Goal: Task Accomplishment & Management: Manage account settings

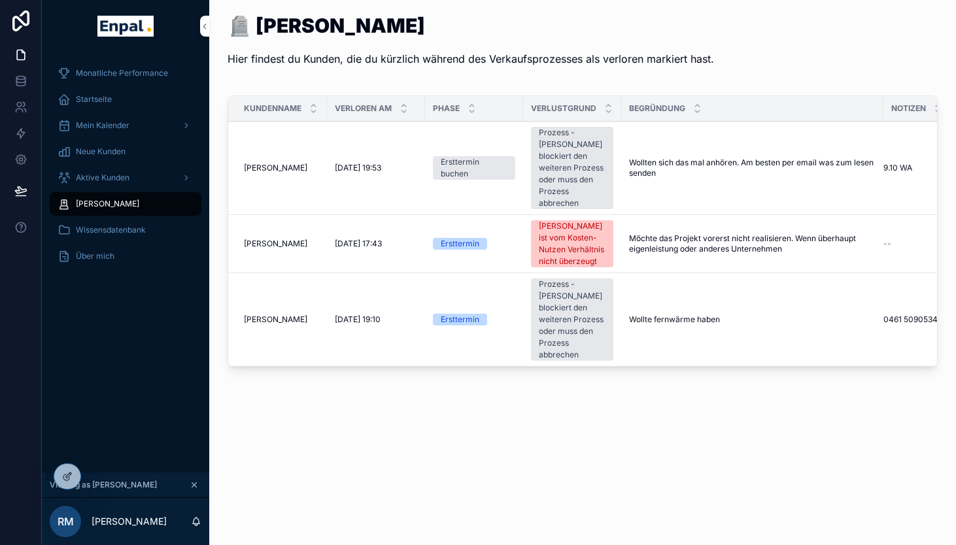
scroll to position [16, 0]
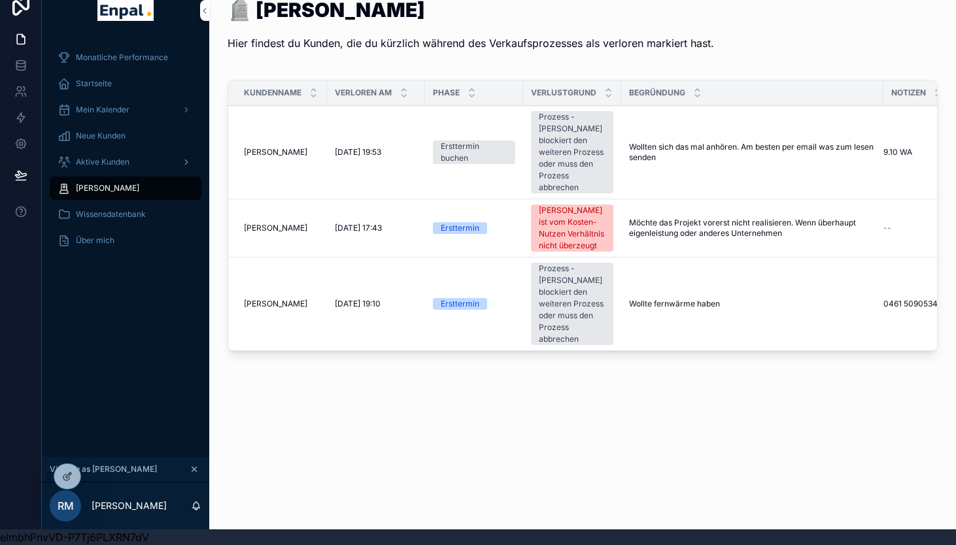
click at [105, 161] on span "Aktive Kunden" at bounding box center [103, 162] width 54 height 10
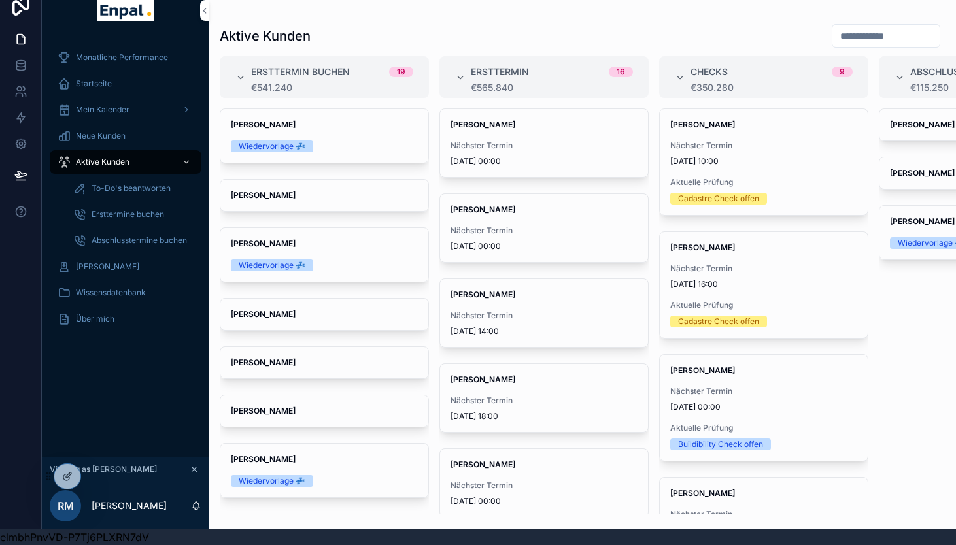
click at [111, 188] on span "To-Do's beantworten" at bounding box center [131, 188] width 79 height 10
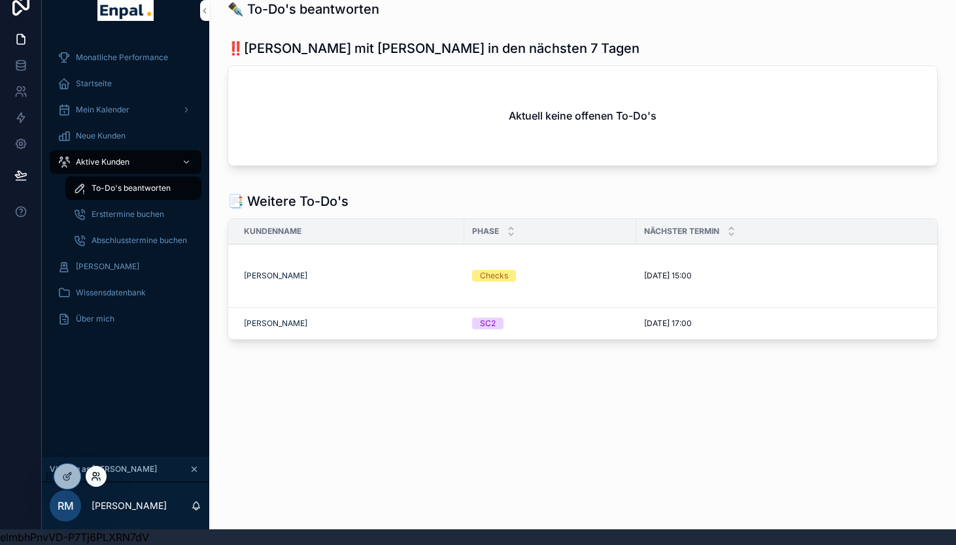
click at [97, 479] on icon at bounding box center [94, 479] width 5 height 3
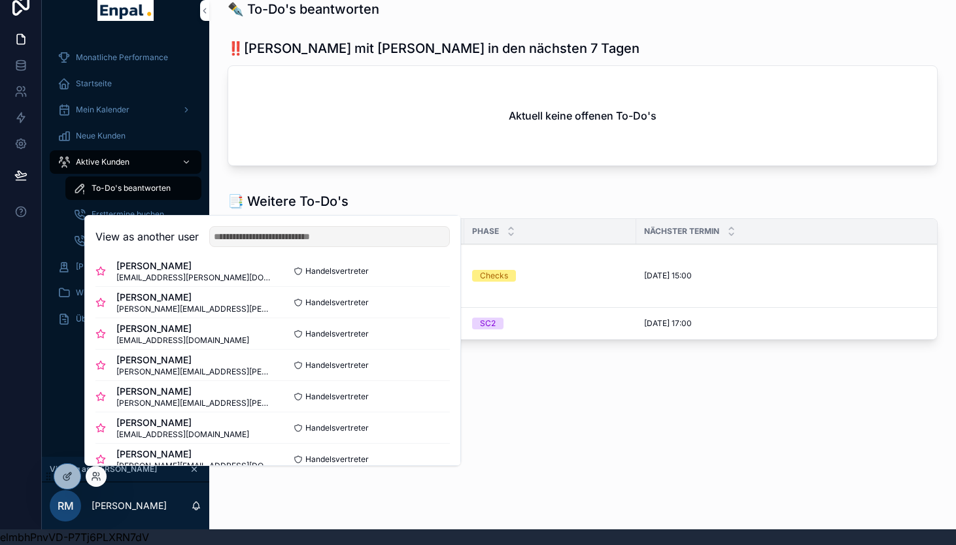
scroll to position [258, 0]
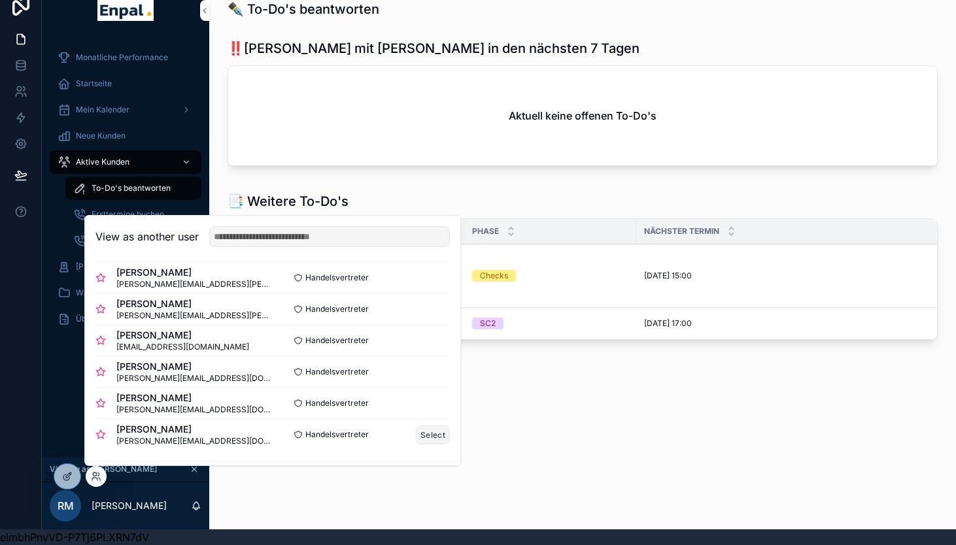
click at [444, 439] on button "Select" at bounding box center [433, 435] width 34 height 19
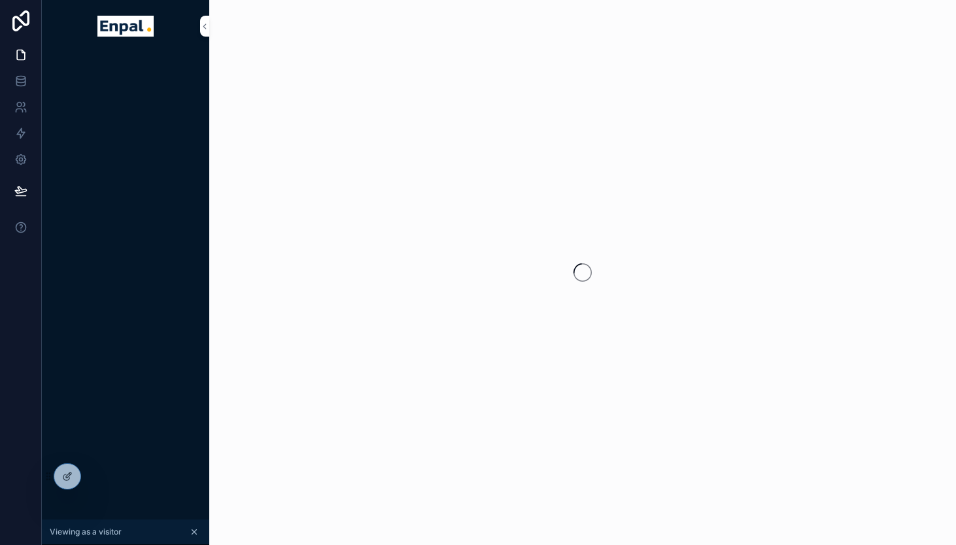
scroll to position [16, 0]
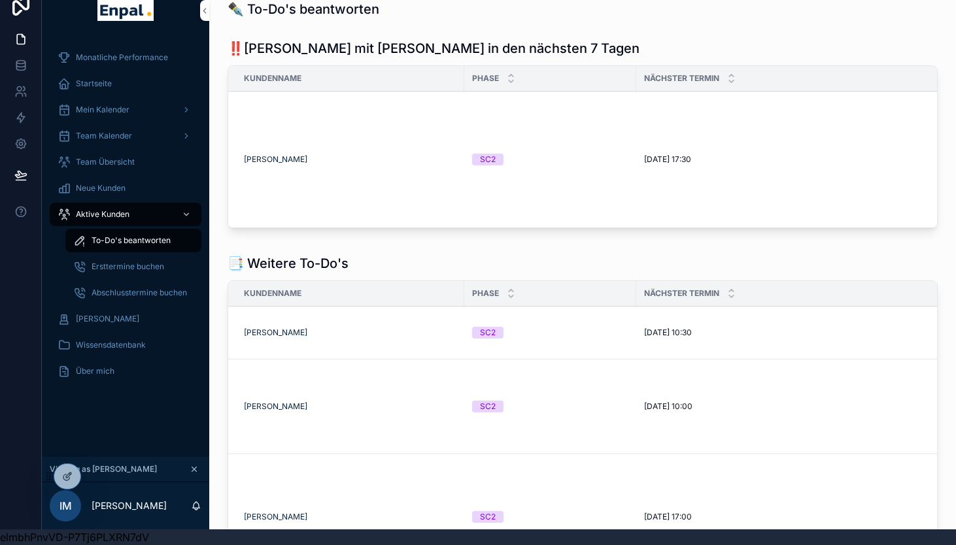
click at [146, 238] on span "To-Do's beantworten" at bounding box center [131, 240] width 79 height 10
click at [97, 477] on icon at bounding box center [96, 476] width 10 height 10
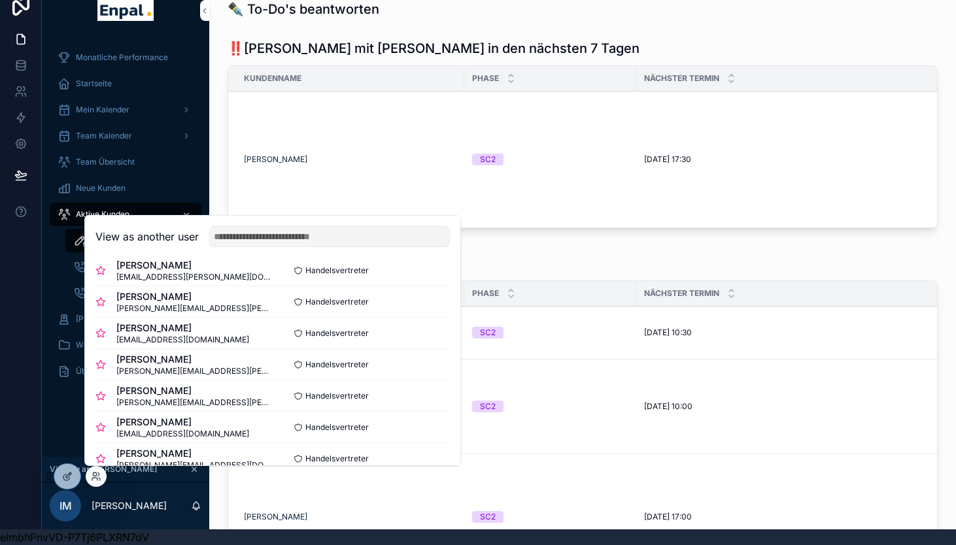
scroll to position [179, 0]
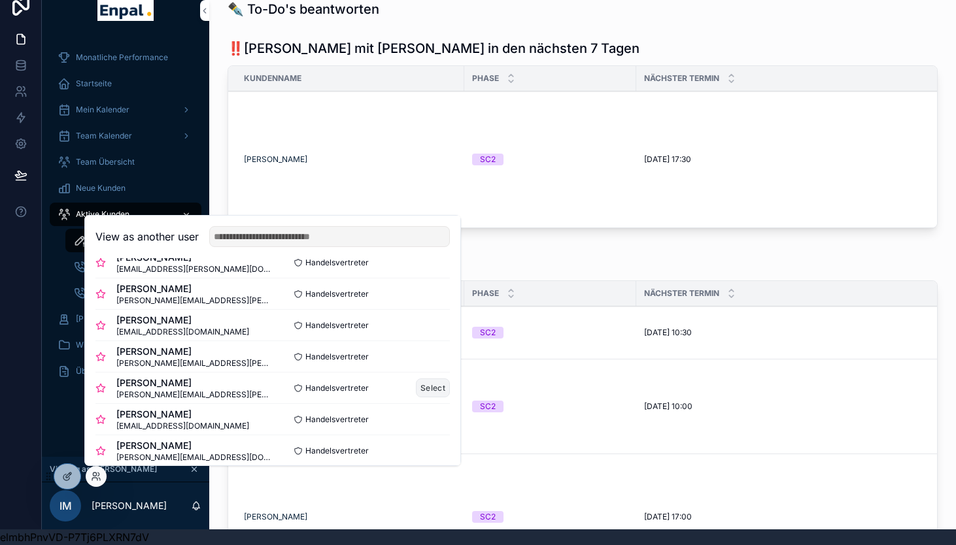
click at [431, 386] on button "Select" at bounding box center [433, 388] width 34 height 19
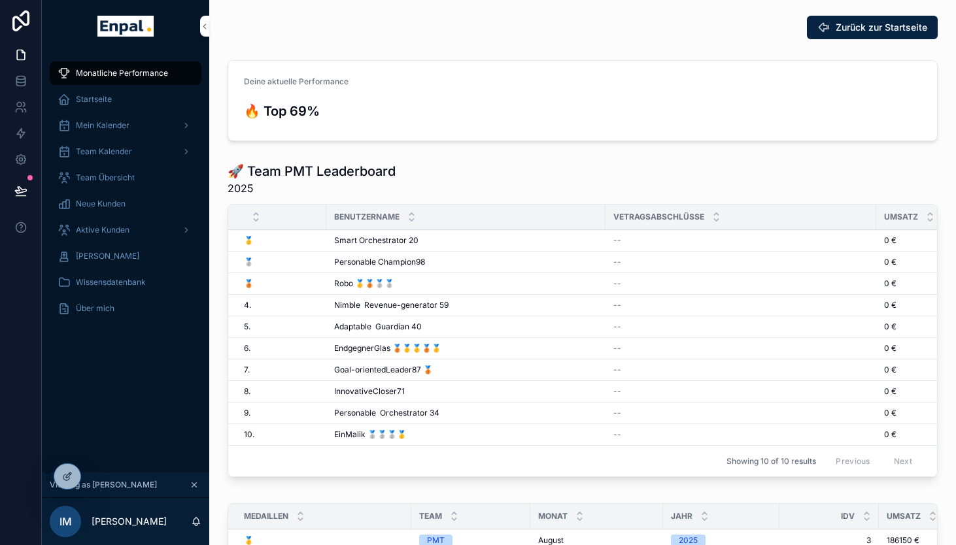
scroll to position [16, 0]
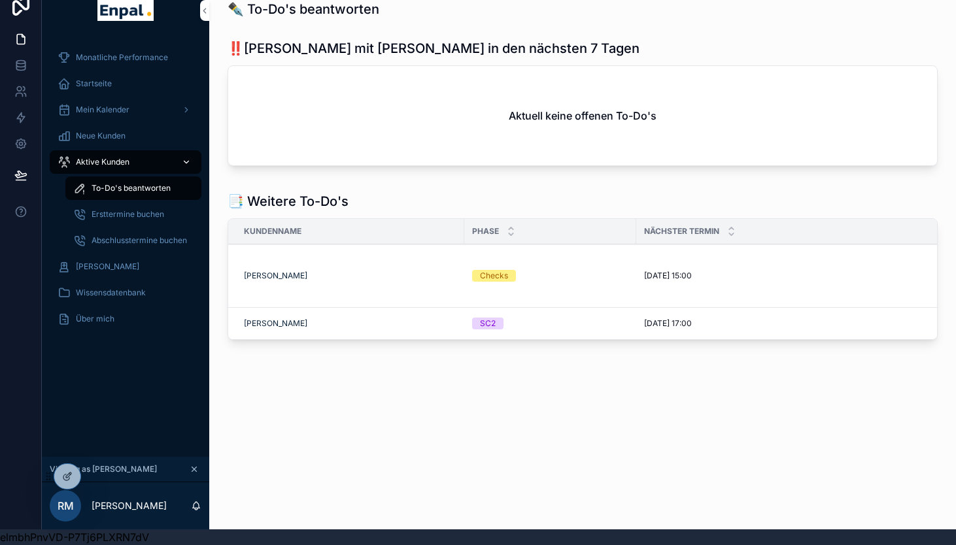
click at [101, 161] on span "Aktive Kunden" at bounding box center [103, 162] width 54 height 10
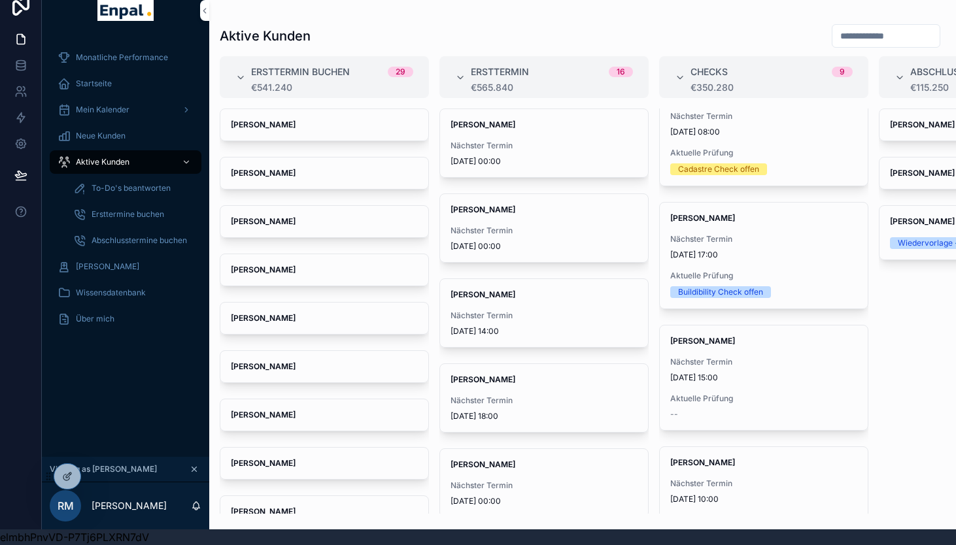
scroll to position [422, 0]
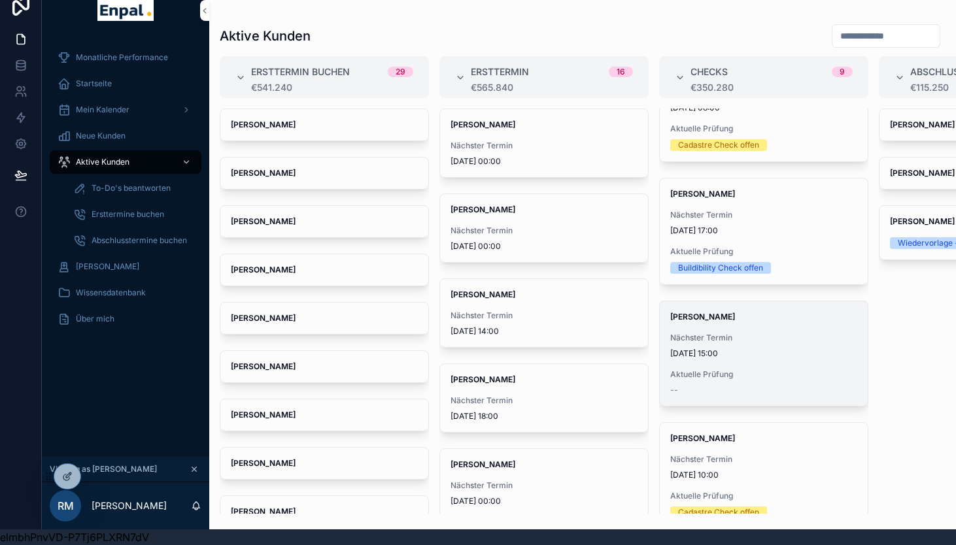
click at [711, 335] on span "Nächster Termin" at bounding box center [763, 338] width 187 height 10
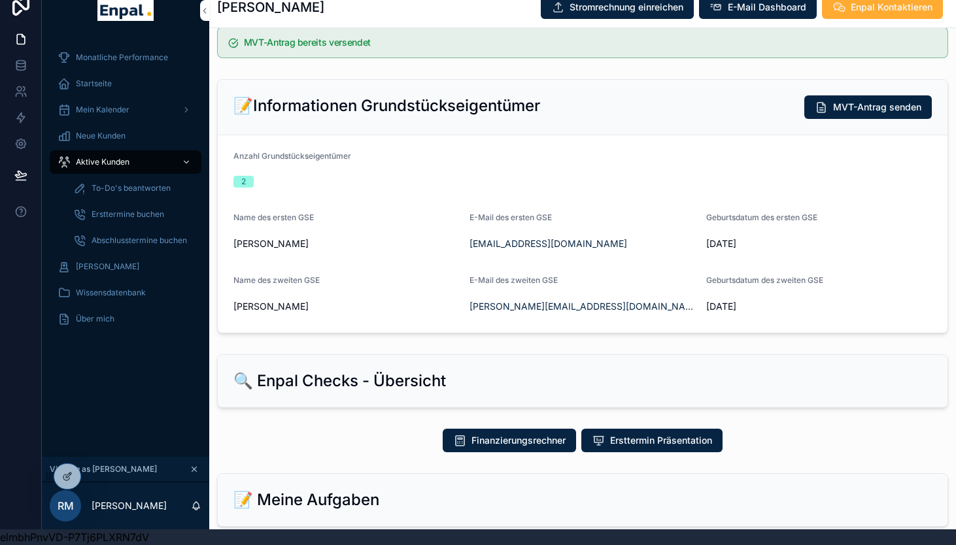
scroll to position [305, 0]
click at [861, 111] on span "MVT-Antrag senden" at bounding box center [877, 107] width 88 height 13
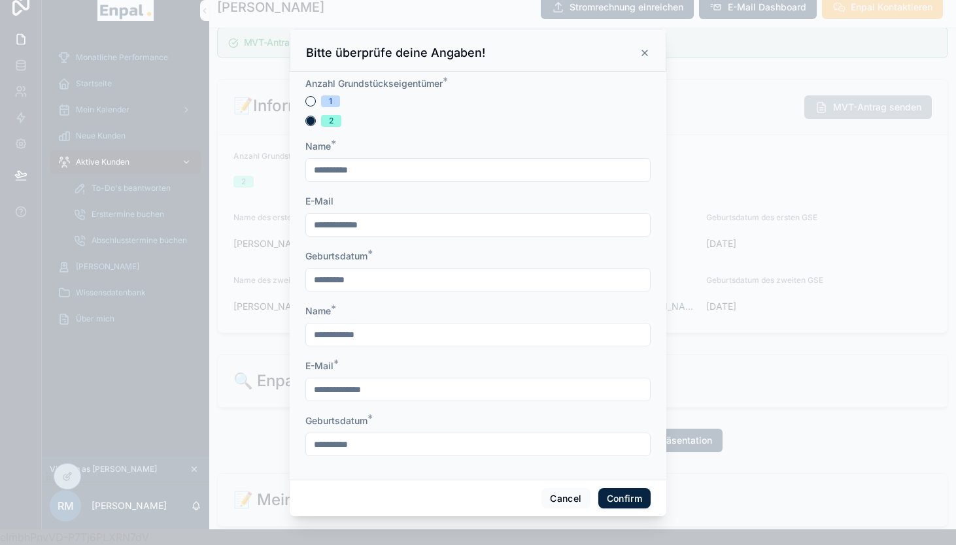
click at [622, 500] on button "Confirm" at bounding box center [624, 498] width 52 height 21
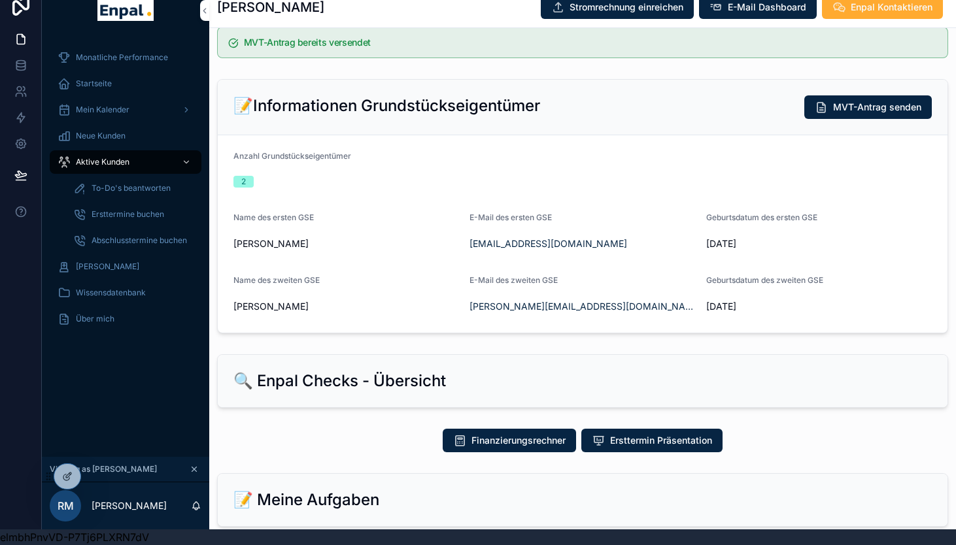
click at [83, 366] on div "Monatliche Performance Startseite Mein Kalender Neue Kunden Aktive Kunden To-Do…" at bounding box center [125, 247] width 167 height 420
click at [100, 475] on icon at bounding box center [96, 476] width 10 height 10
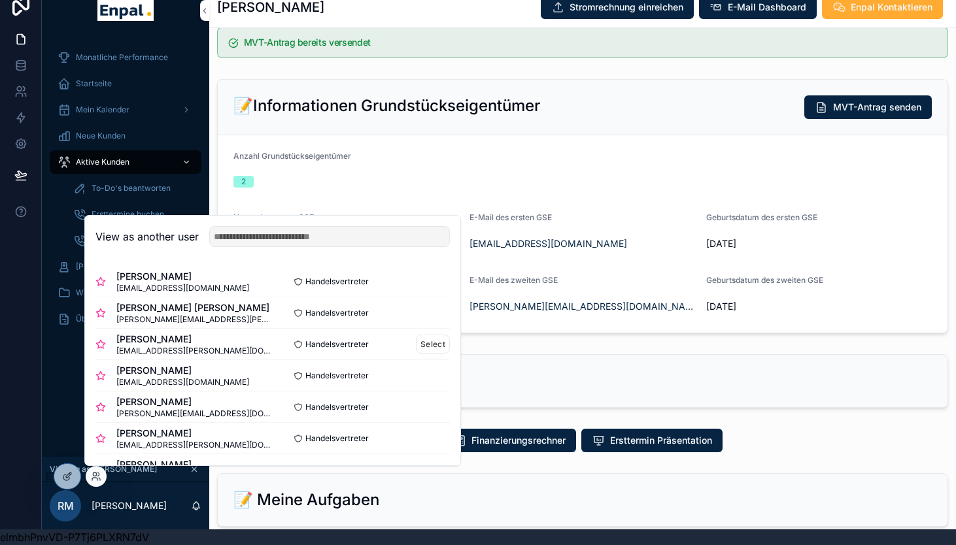
scroll to position [0, 0]
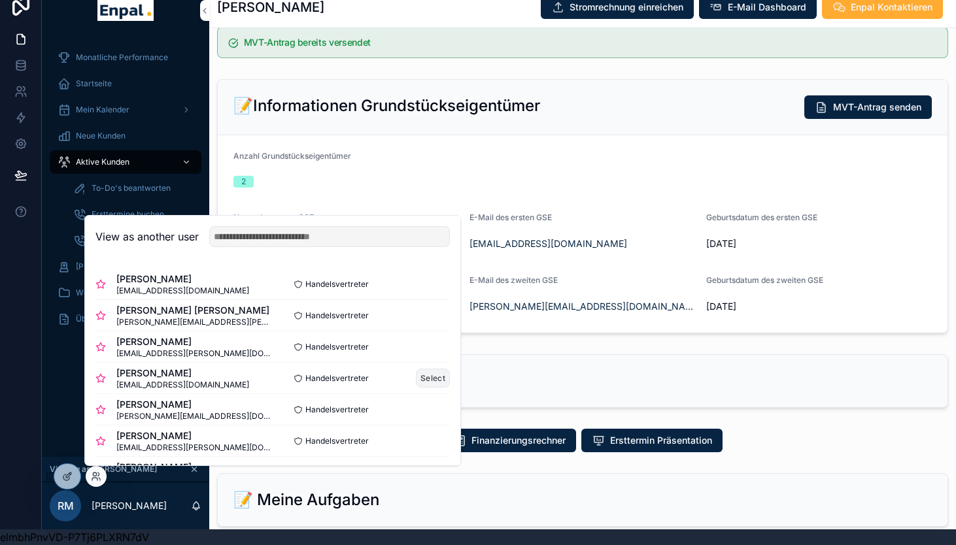
click at [426, 373] on button "Select" at bounding box center [433, 378] width 34 height 19
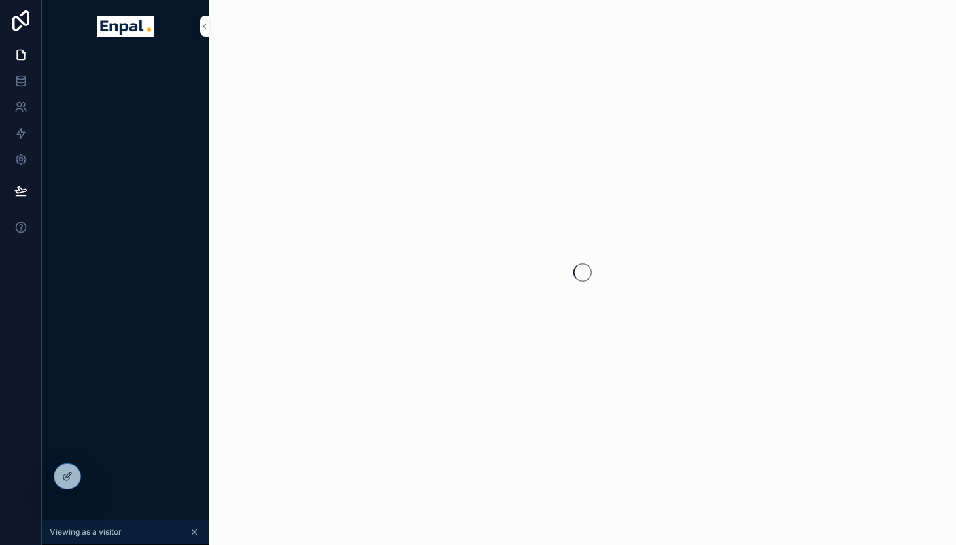
scroll to position [16, 0]
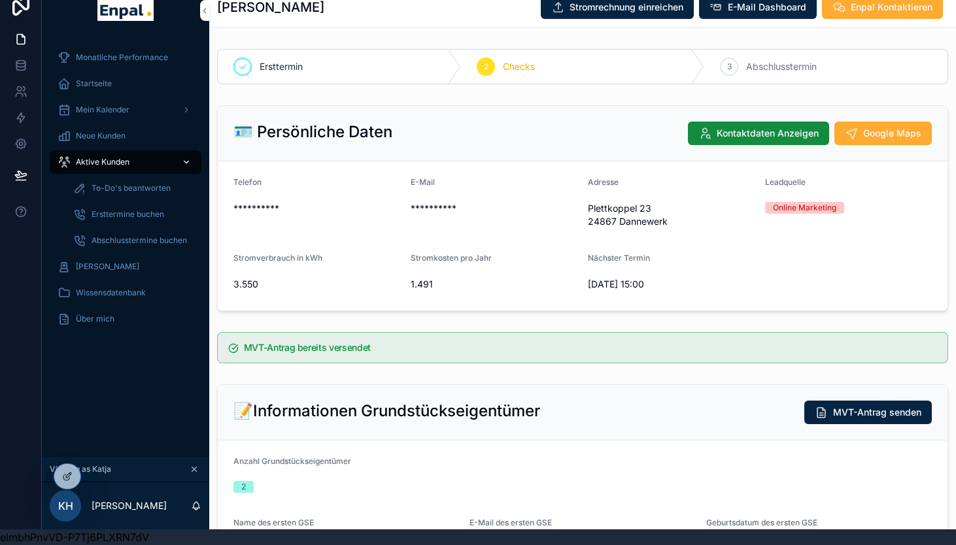
click at [100, 165] on span "Aktive Kunden" at bounding box center [103, 162] width 54 height 10
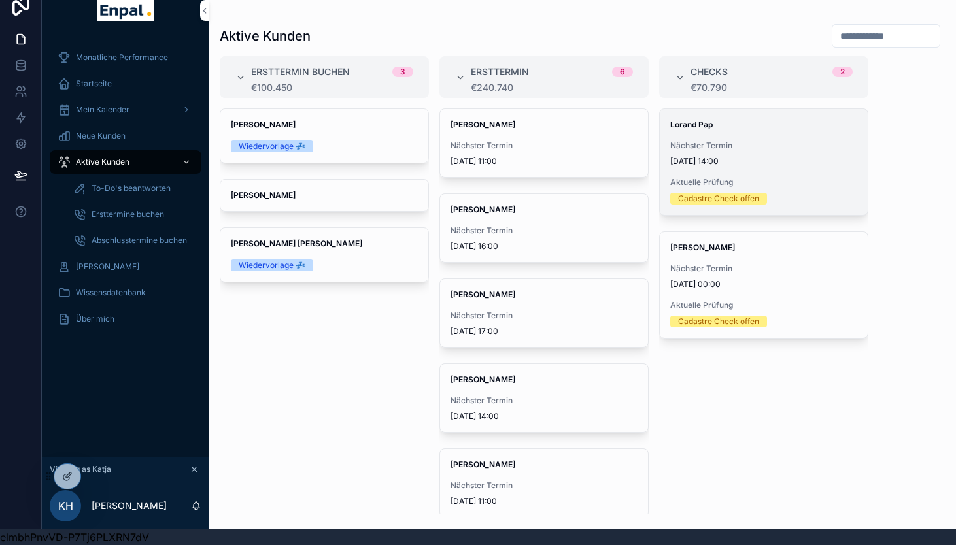
click at [723, 169] on div "Lorand Pap Nächster Termin 29.10.2025 14:00 Aktuelle Prüfung Cadastre Check off…" at bounding box center [764, 162] width 208 height 106
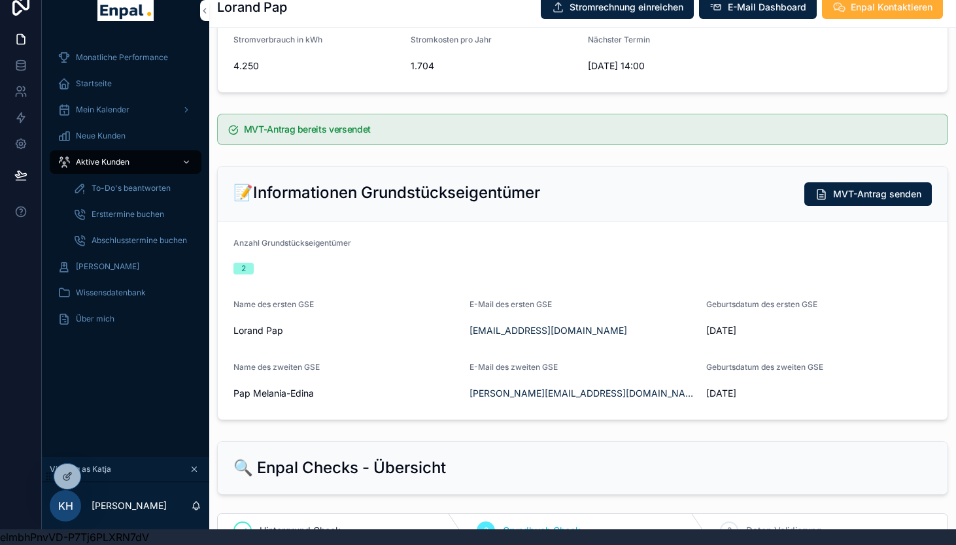
scroll to position [206, 0]
click at [110, 190] on span "To-Do's beantworten" at bounding box center [131, 188] width 79 height 10
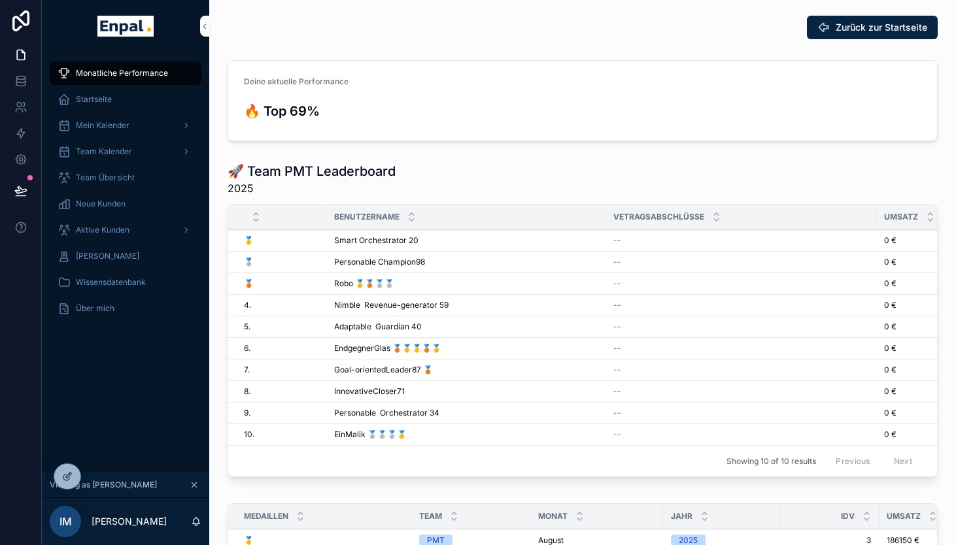
scroll to position [16, 0]
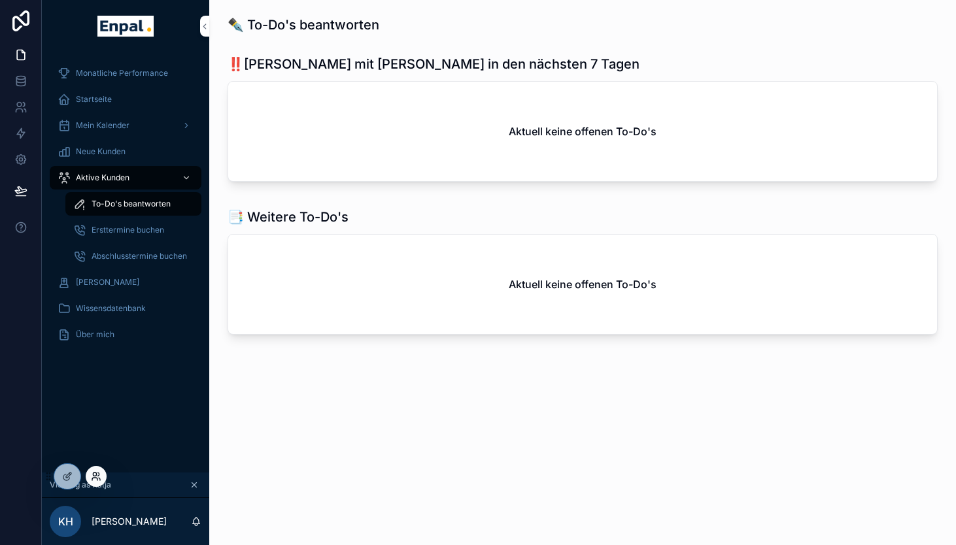
click at [93, 473] on icon at bounding box center [96, 476] width 10 height 10
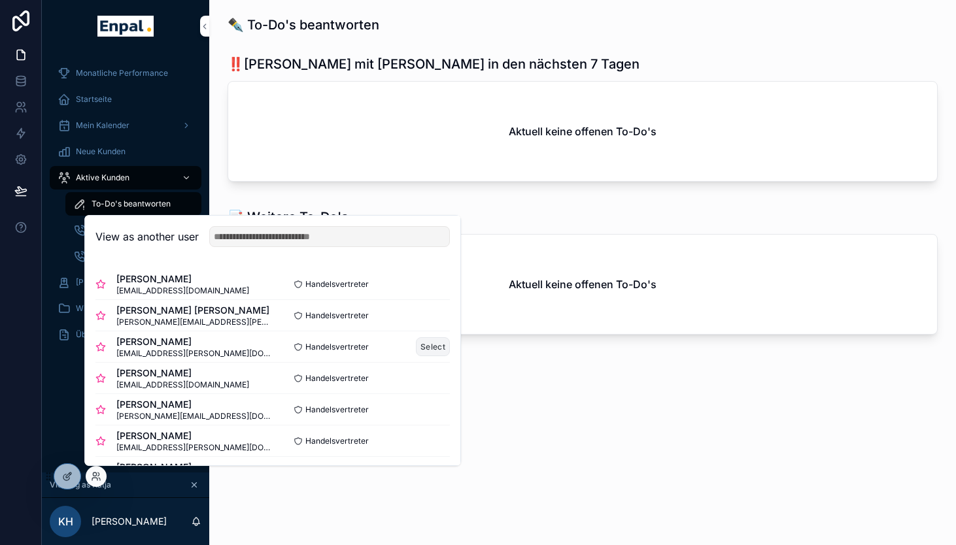
click at [437, 347] on button "Select" at bounding box center [433, 346] width 34 height 19
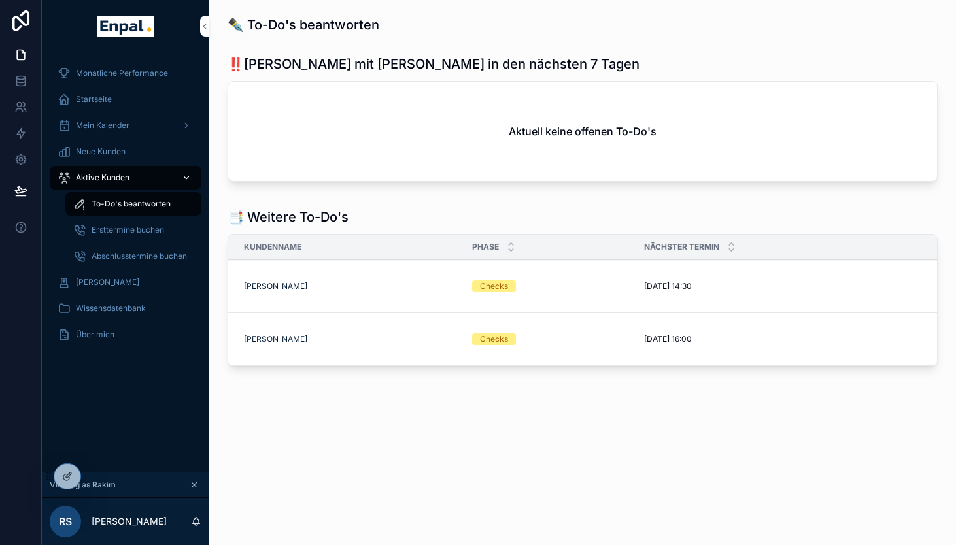
click at [116, 180] on span "Aktive Kunden" at bounding box center [103, 178] width 54 height 10
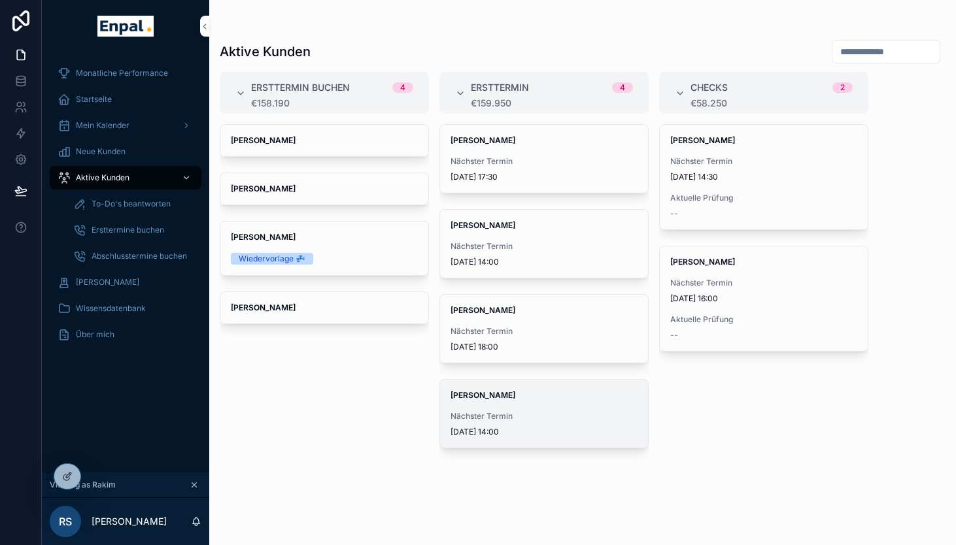
click at [556, 423] on div "Nächster Termin [DATE] 14:00" at bounding box center [544, 424] width 187 height 26
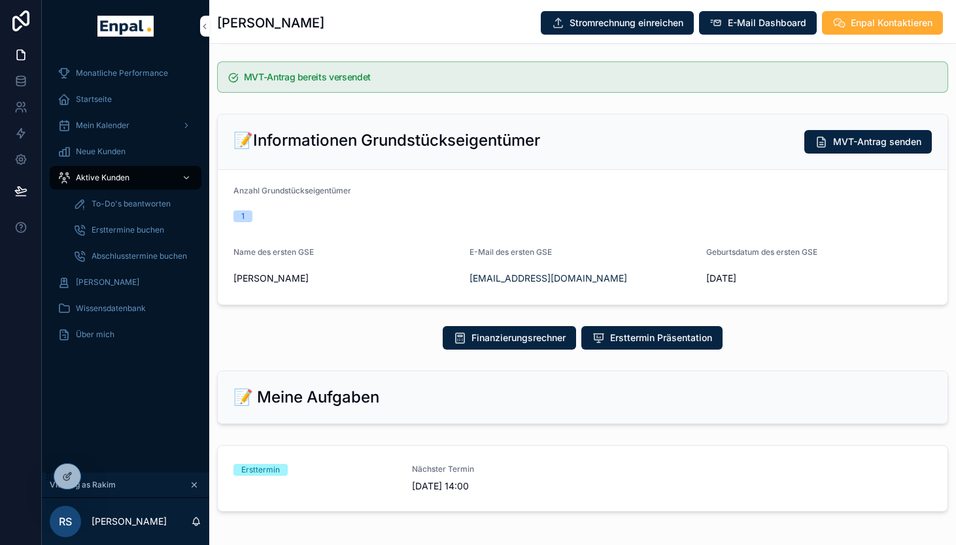
scroll to position [419, 0]
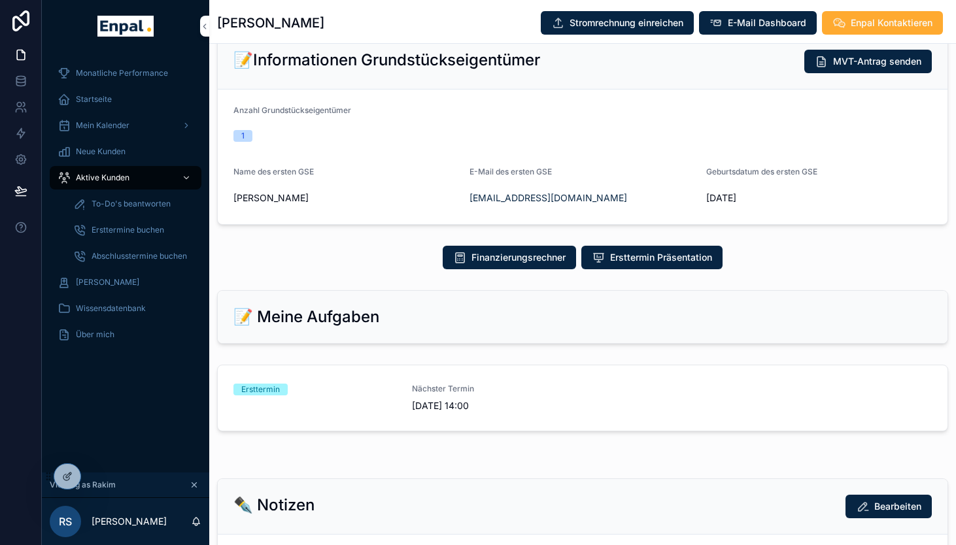
click at [332, 394] on div "Ersttermin" at bounding box center [314, 390] width 163 height 12
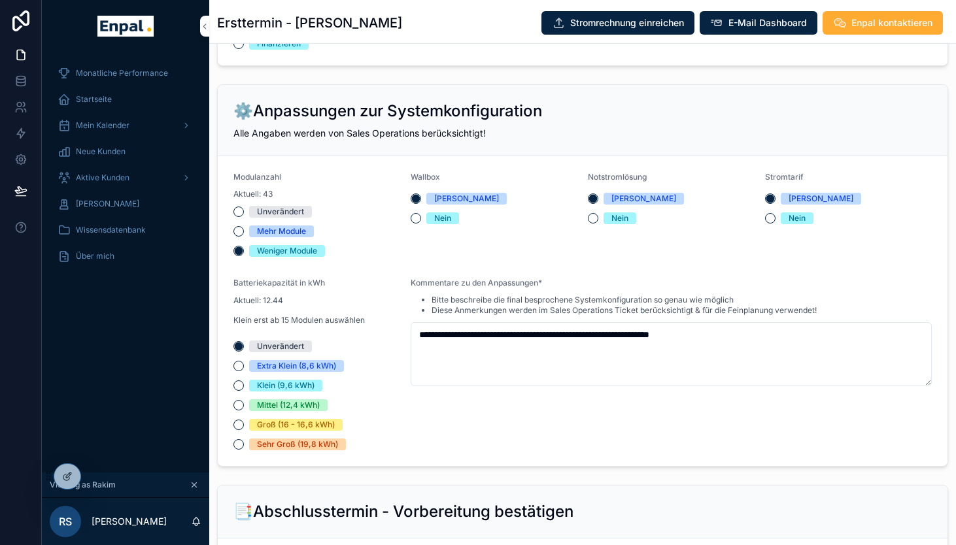
scroll to position [1064, 0]
type input "**********"
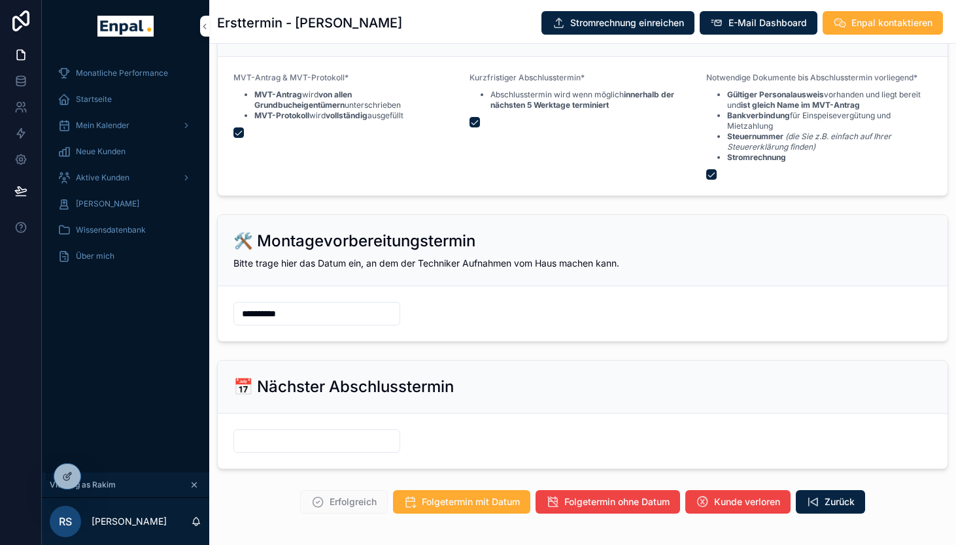
scroll to position [1603, 0]
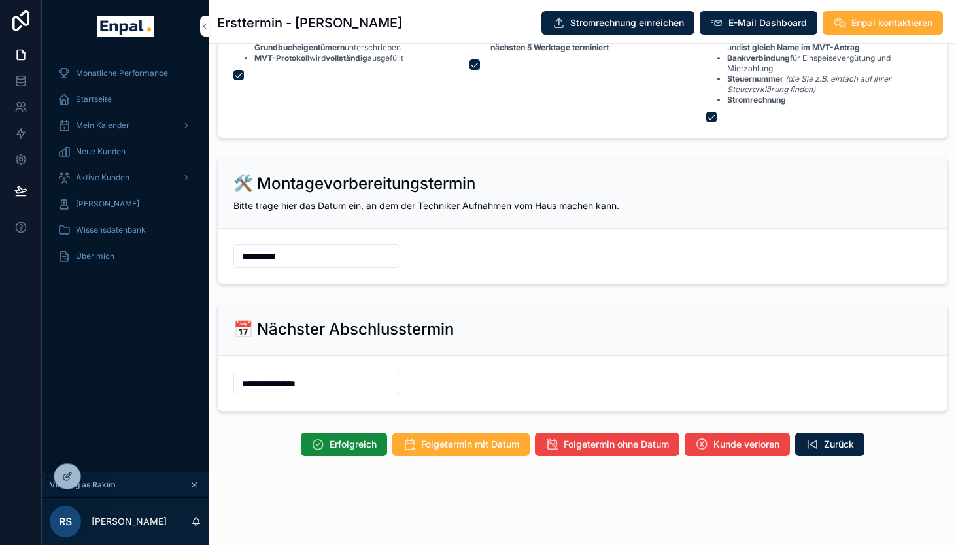
type input "**********"
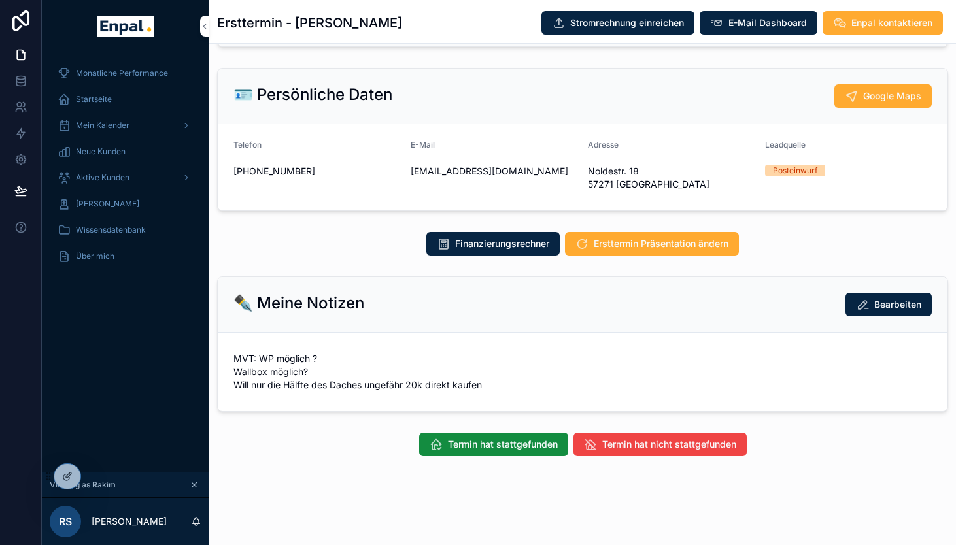
click at [466, 316] on div "✒️ Meine Notizen Bearbeiten" at bounding box center [583, 305] width 730 height 56
click at [111, 177] on span "Aktive Kunden" at bounding box center [103, 178] width 54 height 10
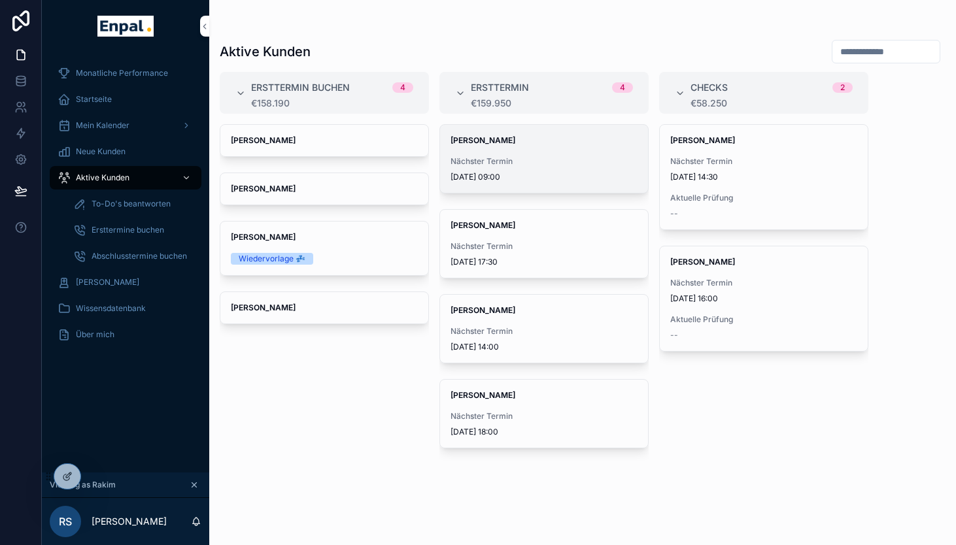
click at [497, 148] on div "[PERSON_NAME] Nächster Termin [DATE] 09:00" at bounding box center [544, 159] width 208 height 68
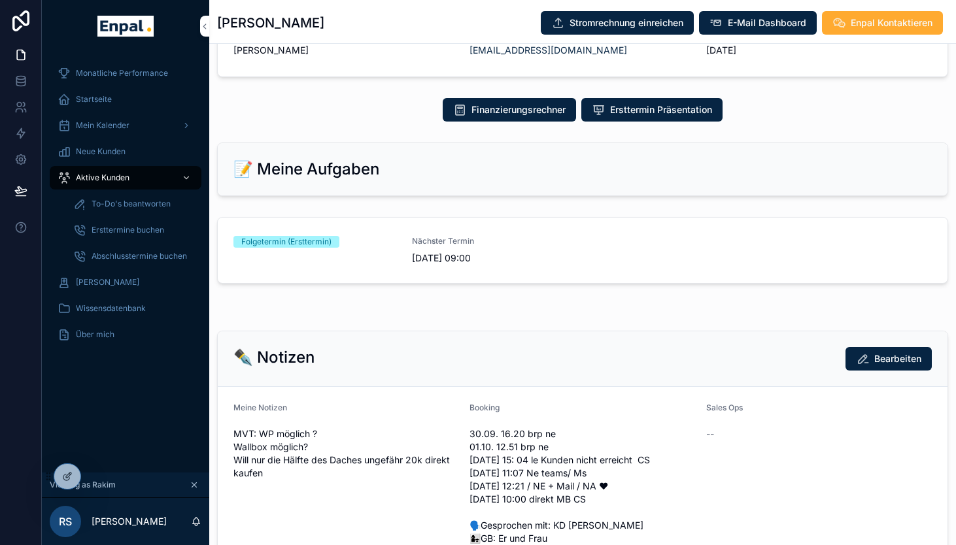
scroll to position [516, 0]
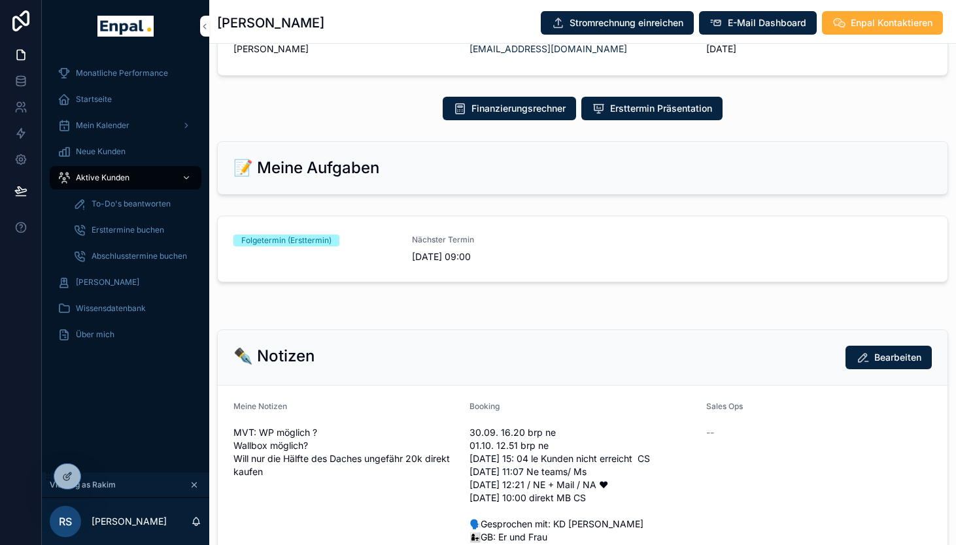
click at [460, 253] on span "[DATE] 09:00" at bounding box center [493, 256] width 163 height 13
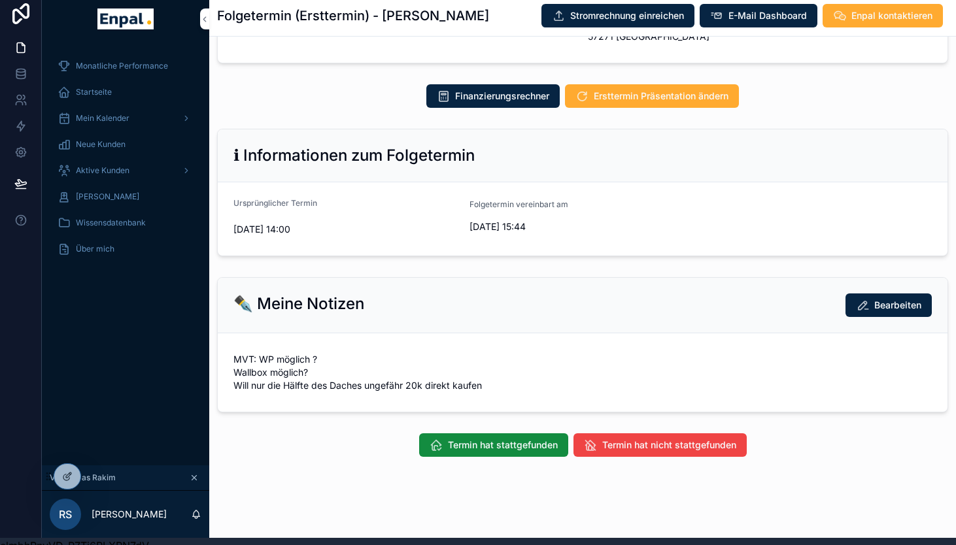
scroll to position [294, 0]
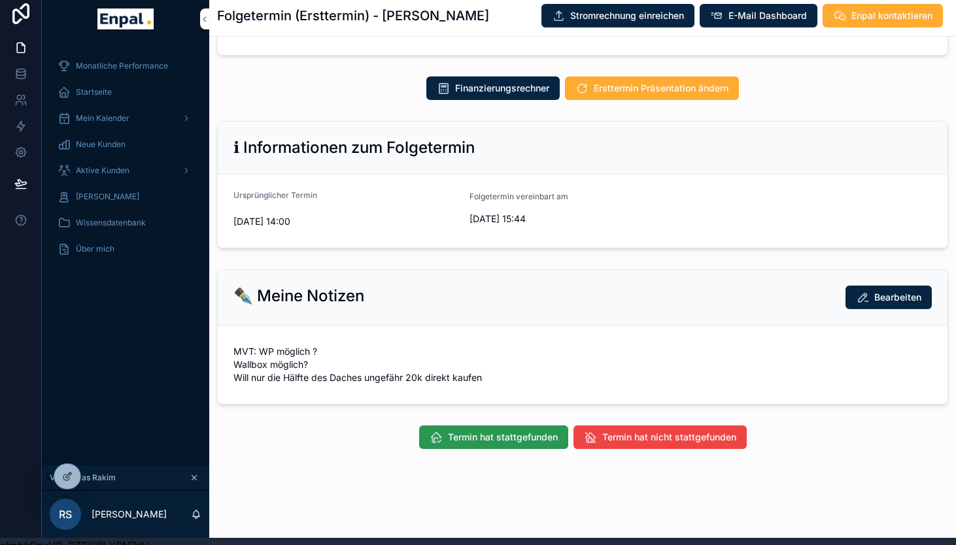
click at [483, 435] on span "Termin hat stattgefunden" at bounding box center [503, 437] width 110 height 13
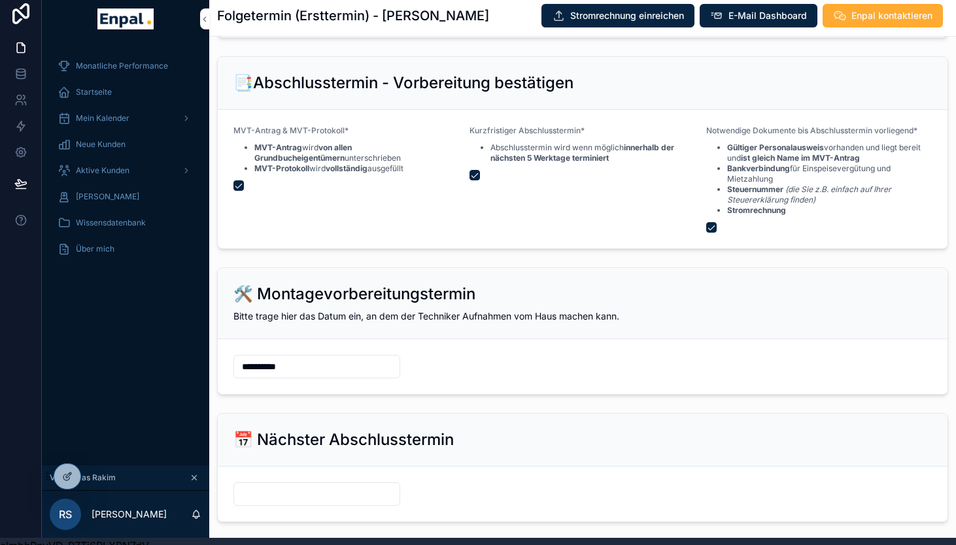
scroll to position [1826, 0]
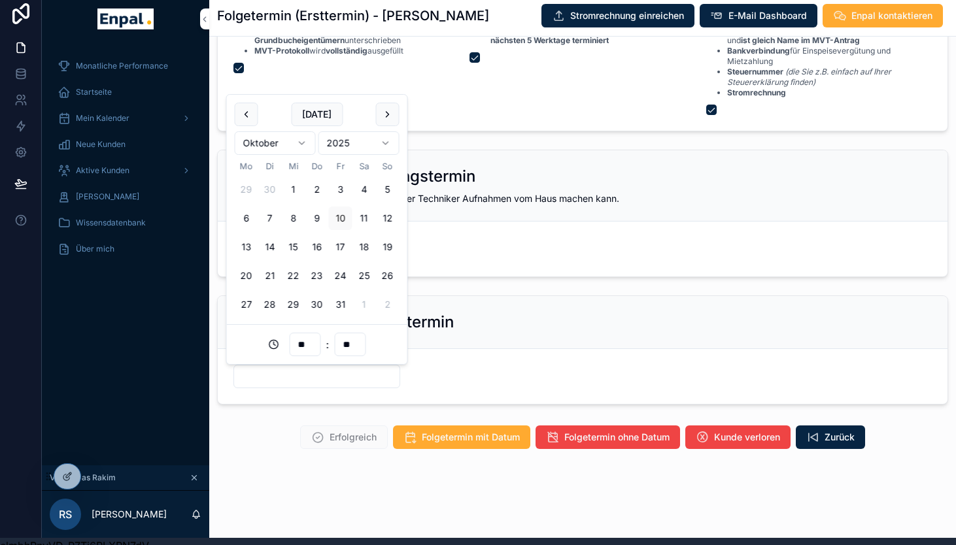
click at [305, 381] on input "scrollable content" at bounding box center [316, 376] width 165 height 18
click at [340, 307] on button "31" at bounding box center [341, 305] width 24 height 24
click at [302, 344] on input "**" at bounding box center [305, 344] width 30 height 18
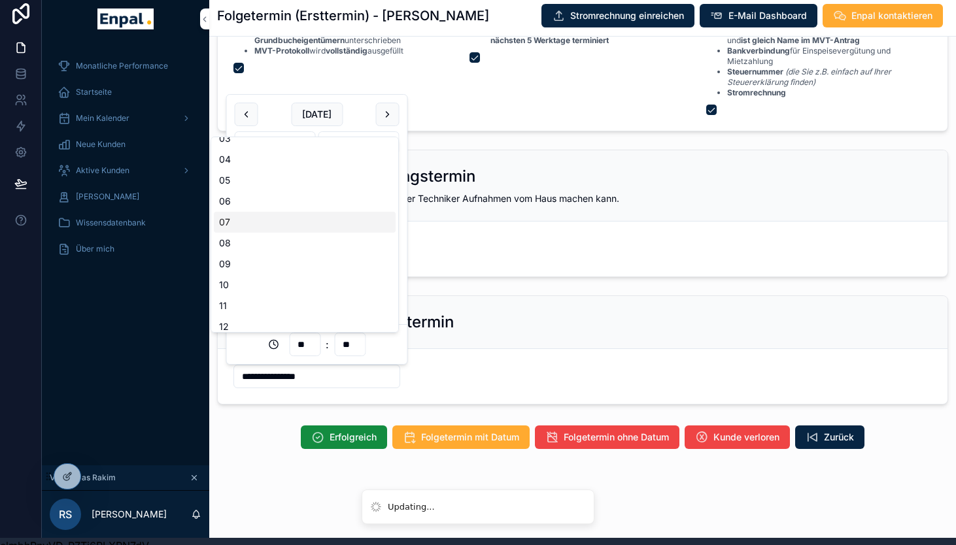
scroll to position [108, 0]
click at [235, 232] on div "09" at bounding box center [305, 230] width 182 height 21
type input "**********"
type input "**"
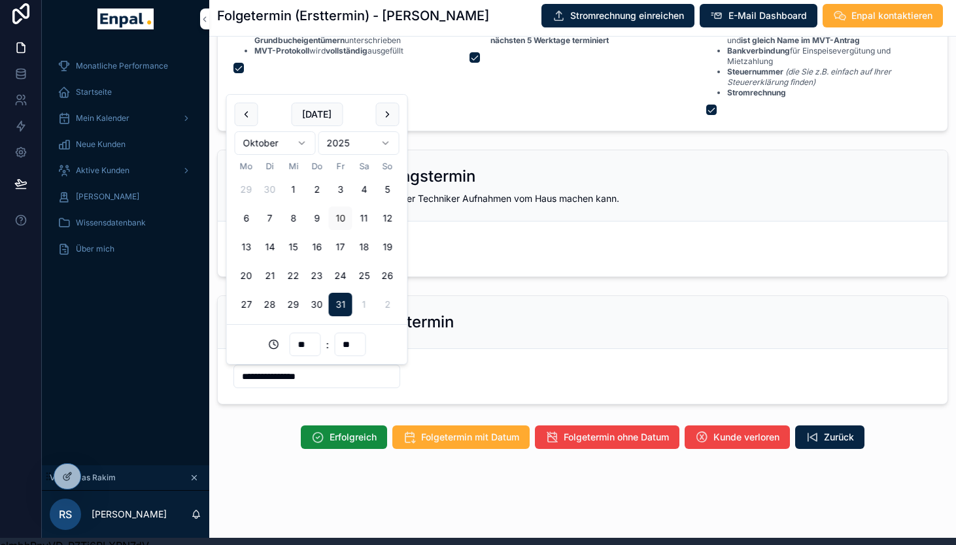
click at [271, 432] on div "Erfolgreich Folgetermin mit Datum Folgetermin ohne Datum Kunde verloren Zurück" at bounding box center [582, 438] width 731 height 24
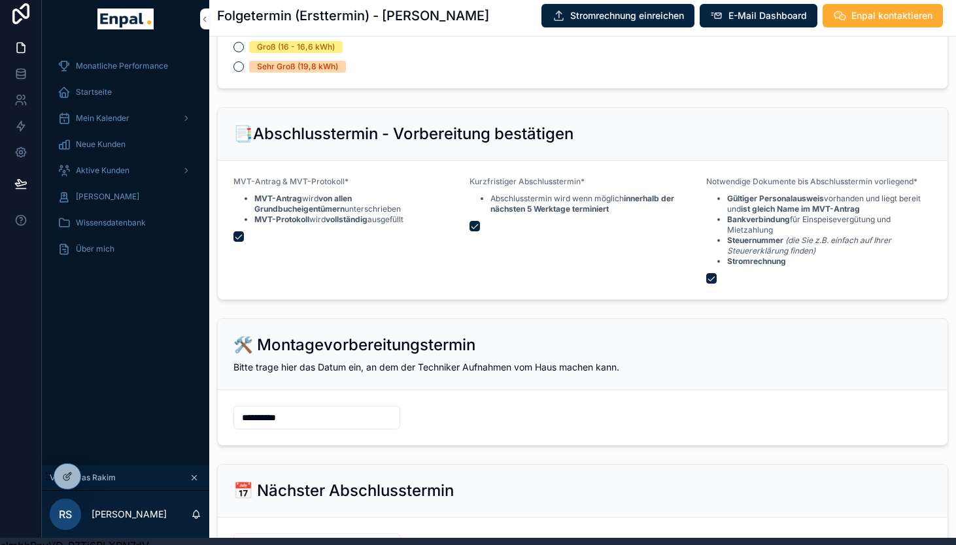
scroll to position [1826, 0]
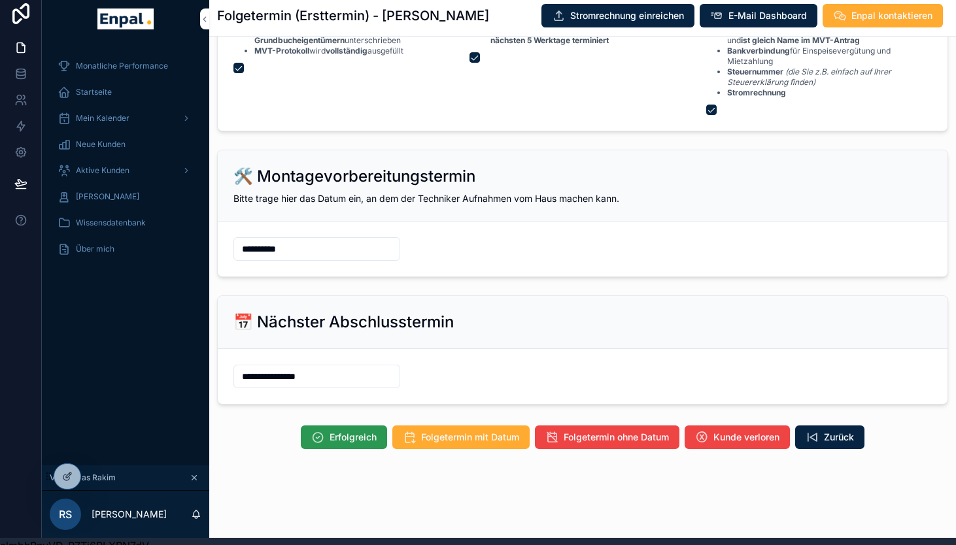
click at [351, 439] on span "Erfolgreich" at bounding box center [353, 437] width 47 height 13
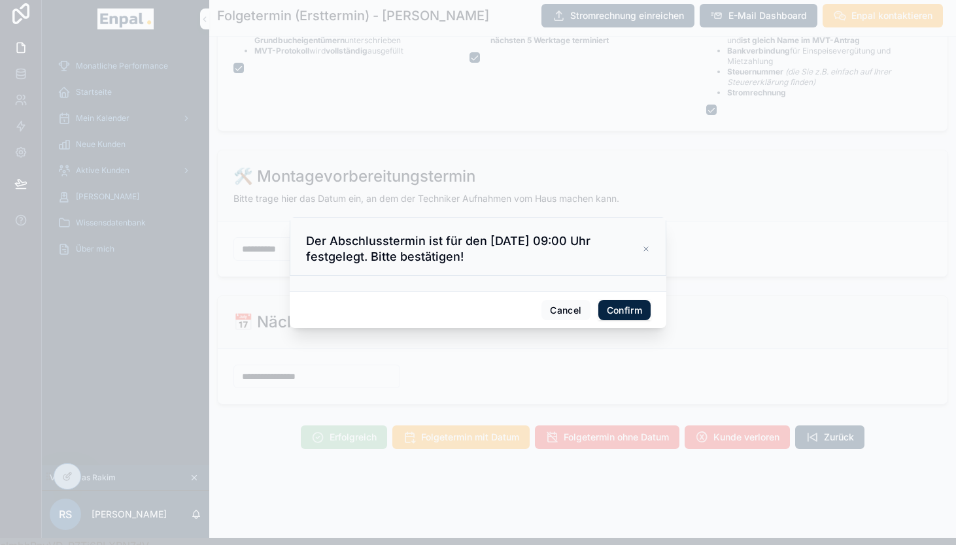
click at [618, 313] on button "Confirm" at bounding box center [624, 310] width 52 height 21
